Goal: Information Seeking & Learning: Learn about a topic

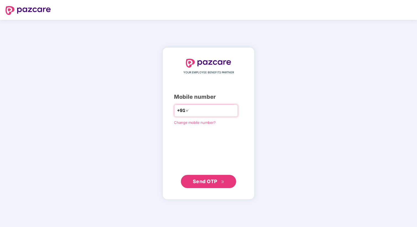
type input "*"
type input "**********"
click at [217, 191] on div "**********" at bounding box center [209, 123] width 92 height 152
click at [218, 180] on span "Send OTP" at bounding box center [209, 181] width 32 height 8
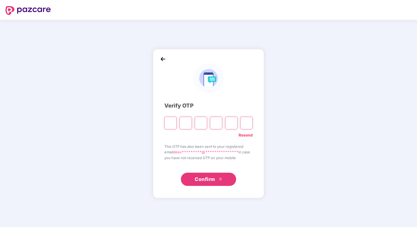
type input "*"
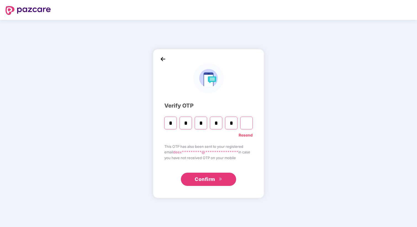
type input "*"
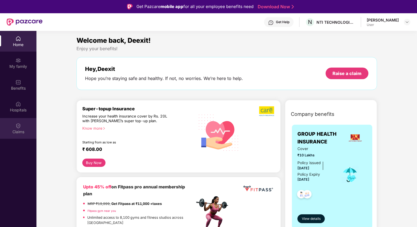
click at [18, 134] on div "Claims" at bounding box center [18, 132] width 36 height 6
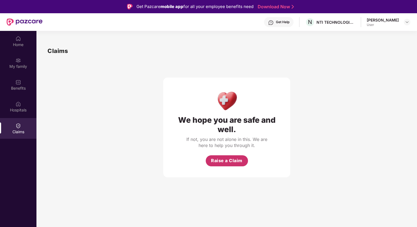
click at [237, 164] on span "Raise a Claim" at bounding box center [226, 160] width 31 height 7
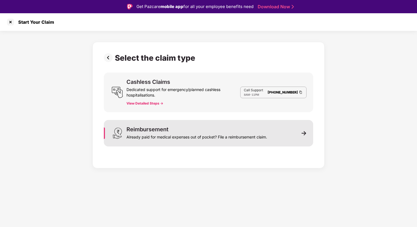
click at [268, 145] on div "Reimbursement Already paid for medical expenses out of pocket? File a reimburse…" at bounding box center [208, 133] width 209 height 26
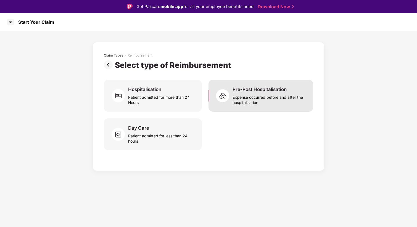
click at [251, 107] on div "Pre-Post Hospitalisation Expense occurred before and after the hospitalisation" at bounding box center [260, 96] width 105 height 32
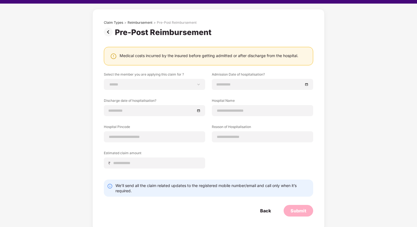
scroll to position [12, 0]
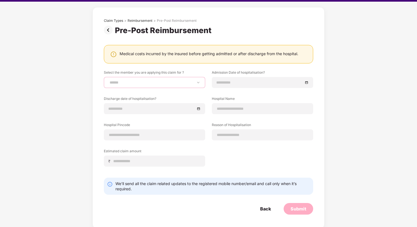
click at [183, 85] on select "**********" at bounding box center [154, 82] width 92 height 4
select select "**********"
click at [108, 80] on select "**********" at bounding box center [154, 82] width 92 height 4
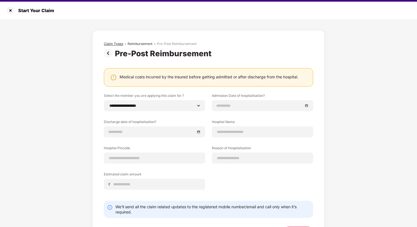
click at [111, 45] on div "Claim Types" at bounding box center [113, 44] width 19 height 4
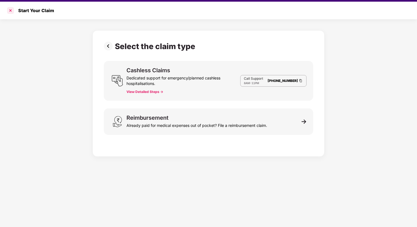
click at [7, 9] on div at bounding box center [10, 10] width 9 height 9
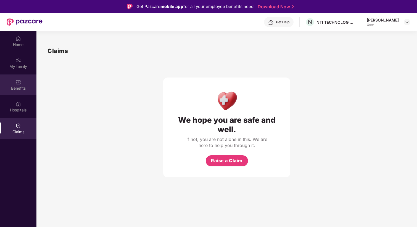
click at [20, 85] on div "Benefits" at bounding box center [18, 85] width 36 height 21
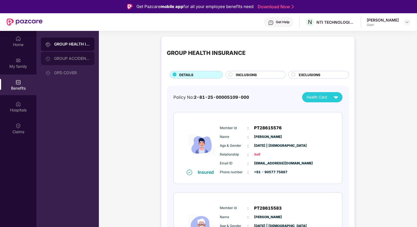
click at [74, 59] on div "GROUP ACCIDENTAL INSURANCE" at bounding box center [72, 58] width 36 height 4
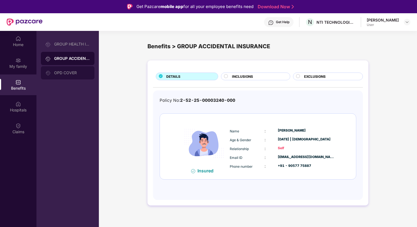
click at [74, 71] on div "OPD COVER" at bounding box center [72, 73] width 36 height 4
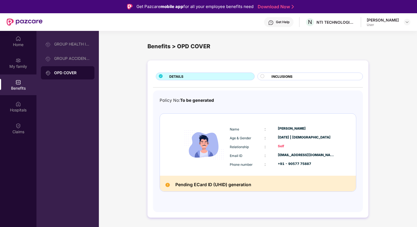
click at [272, 76] on span "INCLUSIONS" at bounding box center [281, 76] width 21 height 5
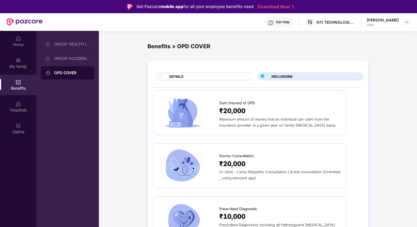
click at [225, 78] on div "DETAILS" at bounding box center [208, 77] width 85 height 6
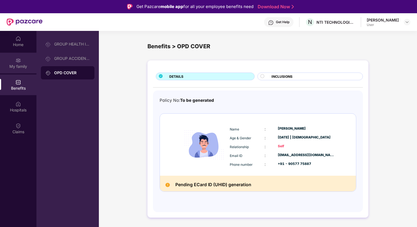
click at [21, 67] on div "My family" at bounding box center [18, 67] width 36 height 6
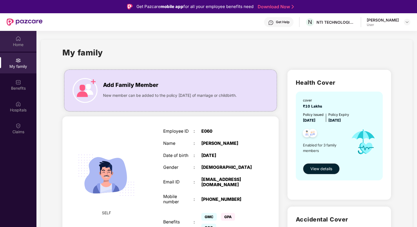
click at [23, 47] on div "Home" at bounding box center [18, 41] width 36 height 21
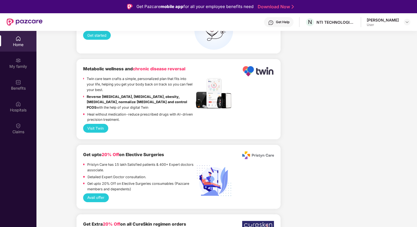
scroll to position [1309, 0]
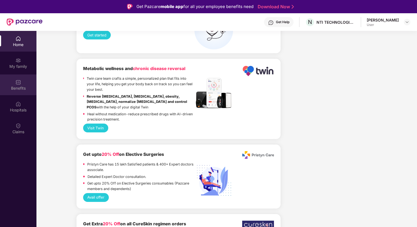
click at [22, 87] on div "Benefits" at bounding box center [18, 89] width 36 height 6
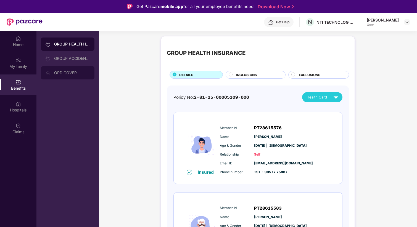
click at [80, 72] on div "OPD COVER" at bounding box center [72, 73] width 36 height 4
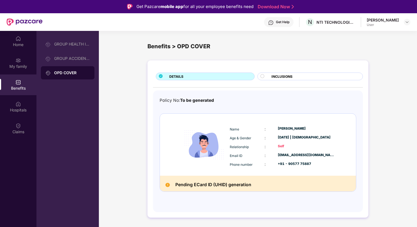
click at [199, 179] on div "Pending ECard ID (UHID) generation" at bounding box center [258, 184] width 196 height 16
click at [214, 185] on h2 "Pending ECard ID (UHID) generation" at bounding box center [213, 184] width 76 height 7
click at [76, 60] on div "GROUP ACCIDENTAL INSURANCE" at bounding box center [72, 58] width 36 height 4
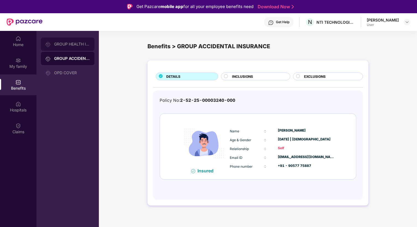
click at [76, 41] on div "GROUP HEALTH INSURANCE" at bounding box center [68, 44] width 54 height 13
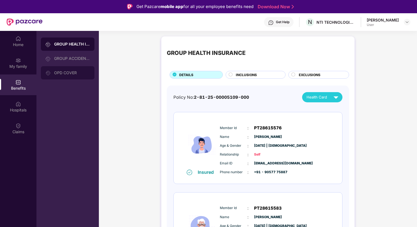
click at [78, 73] on div "OPD COVER" at bounding box center [72, 73] width 36 height 4
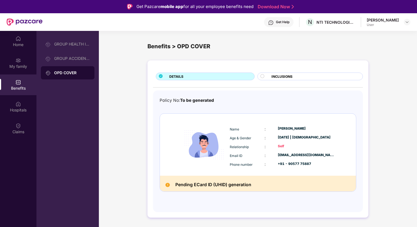
click at [192, 148] on img at bounding box center [204, 145] width 49 height 49
click at [302, 73] on div "INCLUSIONS" at bounding box center [310, 77] width 106 height 8
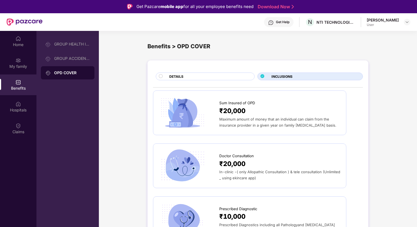
click at [214, 75] on div "DETAILS" at bounding box center [208, 77] width 85 height 6
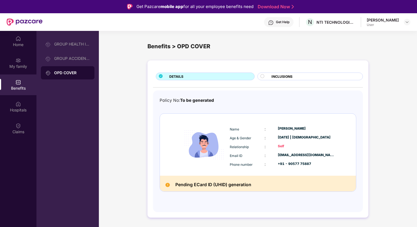
click at [268, 75] on div at bounding box center [264, 77] width 8 height 6
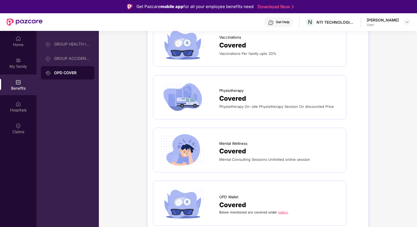
scroll to position [458, 0]
click at [231, 105] on span "Physiotherapy On-site Physiotherapy Session On discounted Price" at bounding box center [276, 106] width 115 height 4
click at [225, 96] on span "Covered" at bounding box center [232, 98] width 27 height 10
click at [180, 93] on img at bounding box center [182, 96] width 47 height 33
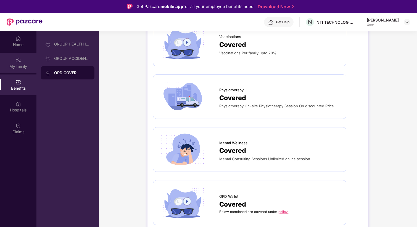
click at [23, 57] on div "My family" at bounding box center [18, 63] width 36 height 21
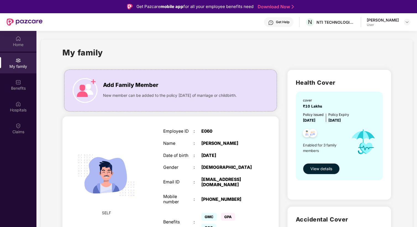
click at [23, 46] on div "Home" at bounding box center [18, 45] width 36 height 6
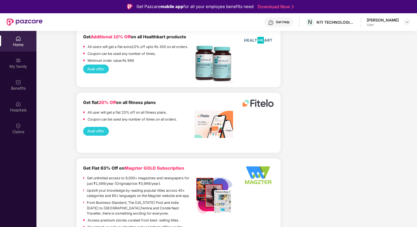
scroll to position [1060, 0]
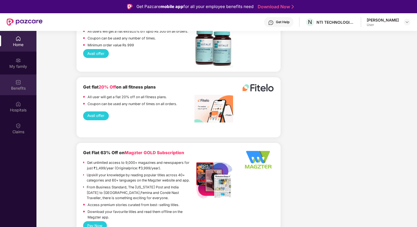
click at [20, 80] on img at bounding box center [18, 82] width 6 height 6
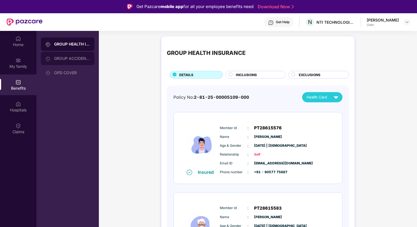
click at [76, 54] on div "GROUP ACCIDENTAL INSURANCE" at bounding box center [68, 58] width 54 height 13
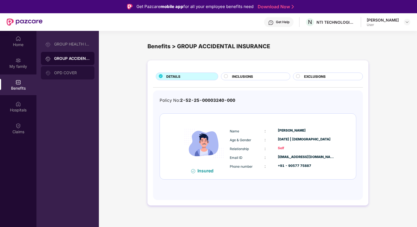
click at [84, 73] on div "OPD COVER" at bounding box center [72, 73] width 36 height 4
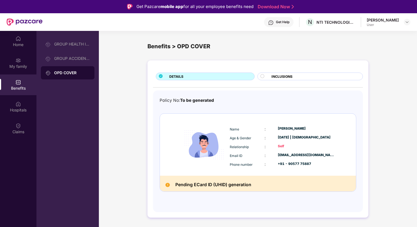
click at [220, 159] on img at bounding box center [204, 145] width 49 height 49
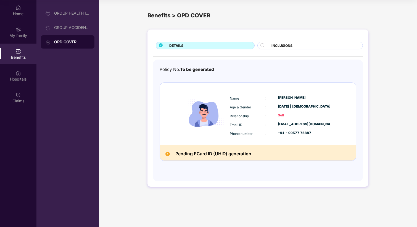
click at [250, 118] on div "Name : [PERSON_NAME] Age & Gender : [DATE] | [DEMOGRAPHIC_DATA] Relationship : …" at bounding box center [282, 115] width 108 height 47
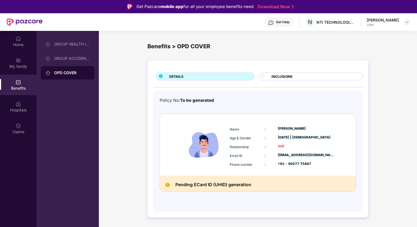
click at [278, 74] on span "INCLUSIONS" at bounding box center [281, 76] width 21 height 5
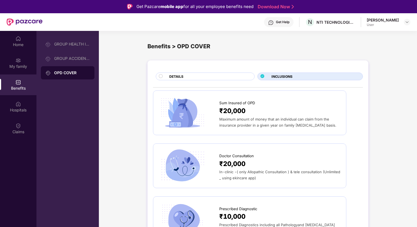
click at [245, 107] on span "₹20,000" at bounding box center [232, 111] width 26 height 10
click at [371, 21] on div "[PERSON_NAME]" at bounding box center [383, 19] width 32 height 5
click at [412, 21] on header "Get Help N NTI TECHNOLOGIES PRIVATE LIMITED [PERSON_NAME] User" at bounding box center [208, 22] width 417 height 18
click at [410, 21] on div at bounding box center [407, 22] width 7 height 7
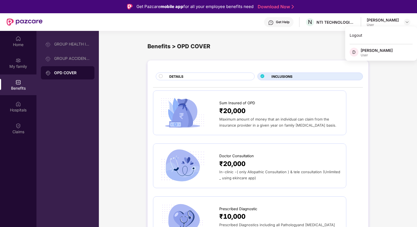
click at [360, 54] on div "User" at bounding box center [376, 55] width 32 height 4
click at [259, 51] on div "Benefits > OPD COVER" at bounding box center [257, 46] width 221 height 22
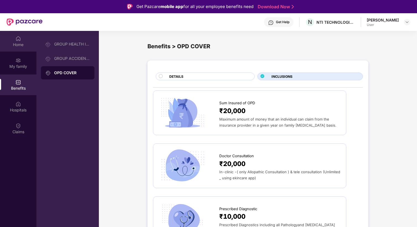
click at [14, 49] on div "Home" at bounding box center [18, 41] width 36 height 21
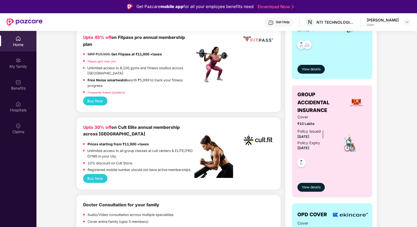
scroll to position [239, 0]
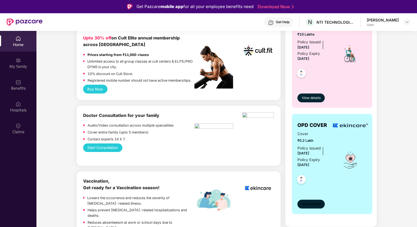
click at [314, 203] on span "View details" at bounding box center [311, 204] width 19 height 5
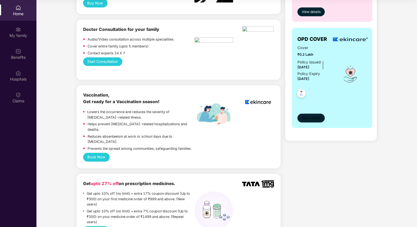
scroll to position [294, 0]
click at [311, 115] on button "View details" at bounding box center [310, 118] width 27 height 9
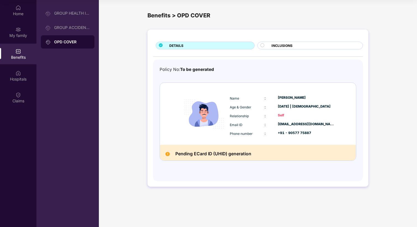
click at [246, 123] on div "Email ID" at bounding box center [247, 125] width 35 height 6
click at [283, 47] on span "INCLUSIONS" at bounding box center [281, 45] width 21 height 5
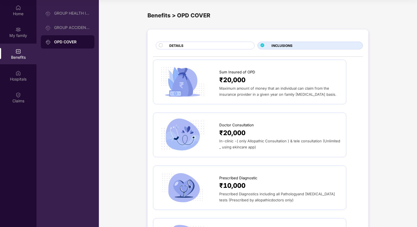
click at [226, 46] on div "DETAILS" at bounding box center [208, 46] width 85 height 6
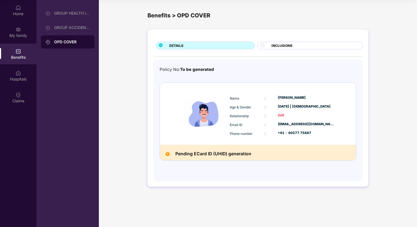
click at [226, 107] on img at bounding box center [204, 114] width 49 height 49
click at [75, 26] on div "GROUP ACCIDENTAL INSURANCE" at bounding box center [72, 27] width 36 height 4
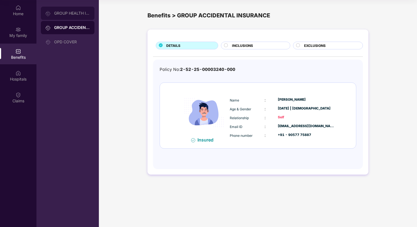
click at [76, 15] on div "GROUP HEALTH INSURANCE" at bounding box center [72, 13] width 36 height 4
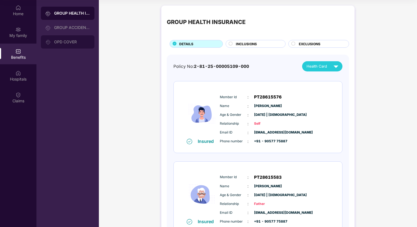
click at [77, 44] on div "OPD COVER" at bounding box center [68, 41] width 54 height 13
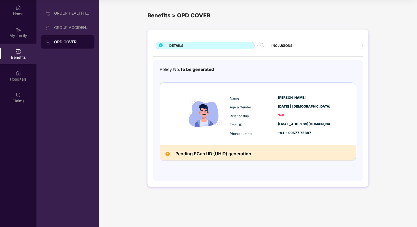
click at [223, 156] on h2 "Pending ECard ID (UHID) generation" at bounding box center [213, 153] width 76 height 7
click at [251, 164] on div "Policy No: To be generated Name : [PERSON_NAME] Age & Gender : [DATE] | [DEMOGR…" at bounding box center [258, 117] width 197 height 103
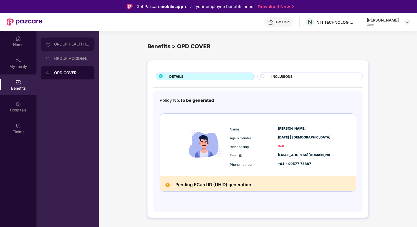
click at [53, 47] on div "GROUP HEALTH INSURANCE" at bounding box center [68, 44] width 54 height 13
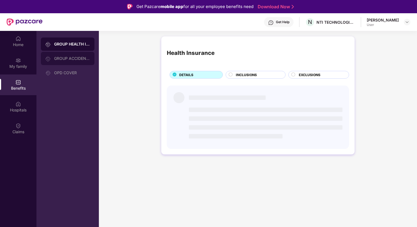
click at [63, 57] on div "GROUP ACCIDENTAL INSURANCE" at bounding box center [72, 58] width 36 height 4
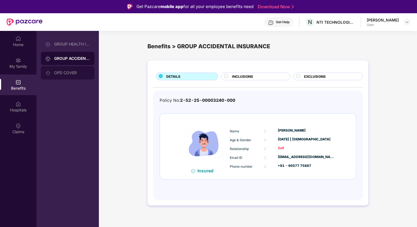
click at [82, 74] on div "OPD COVER" at bounding box center [72, 73] width 36 height 4
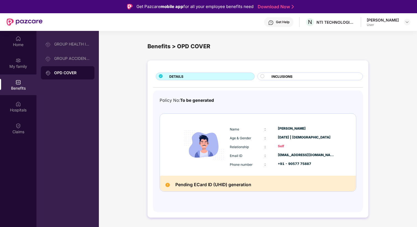
click at [294, 76] on div "INCLUSIONS" at bounding box center [314, 77] width 91 height 6
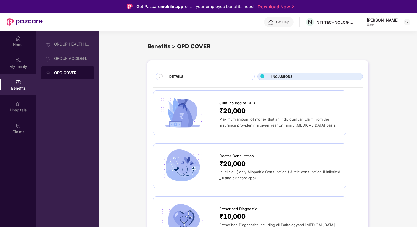
click at [229, 78] on div "DETAILS" at bounding box center [208, 77] width 85 height 6
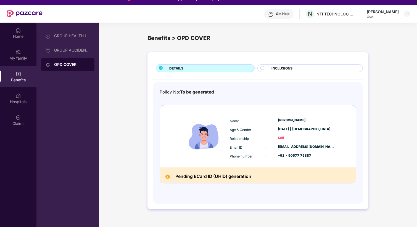
scroll to position [6, 0]
